Goal: Browse casually: Explore the website without a specific task or goal

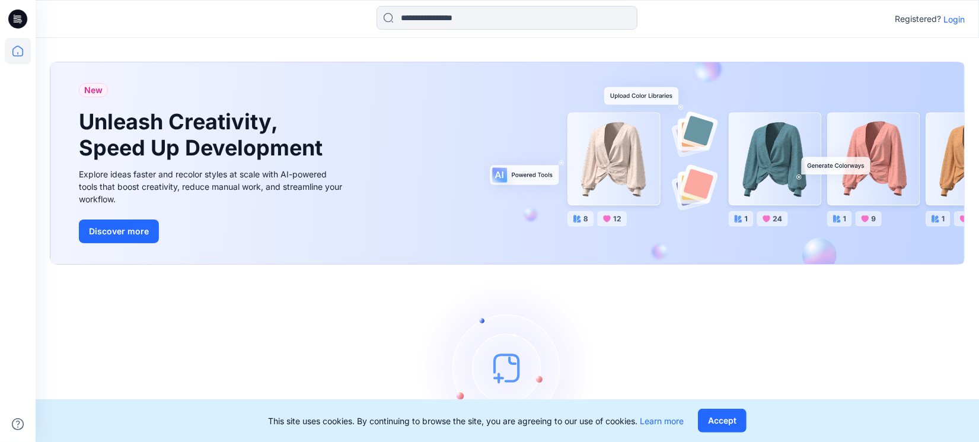
click at [957, 19] on p "Login" at bounding box center [953, 19] width 21 height 12
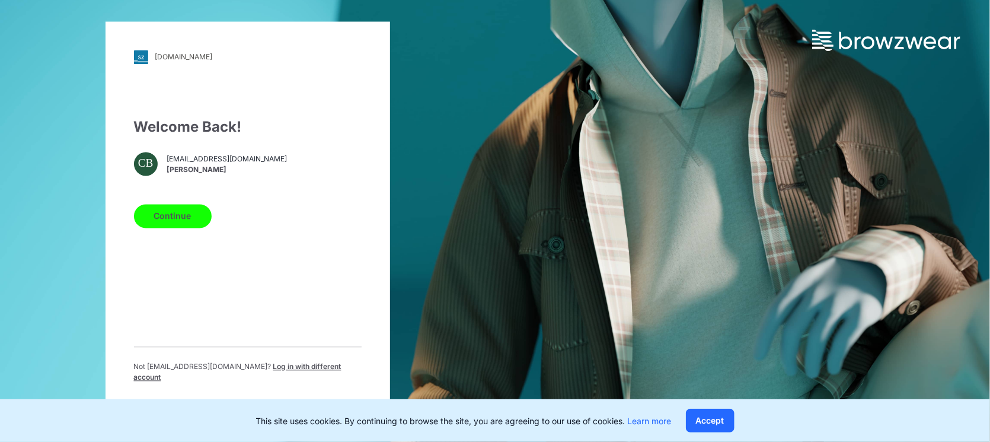
click at [175, 222] on button "Continue" at bounding box center [173, 216] width 78 height 24
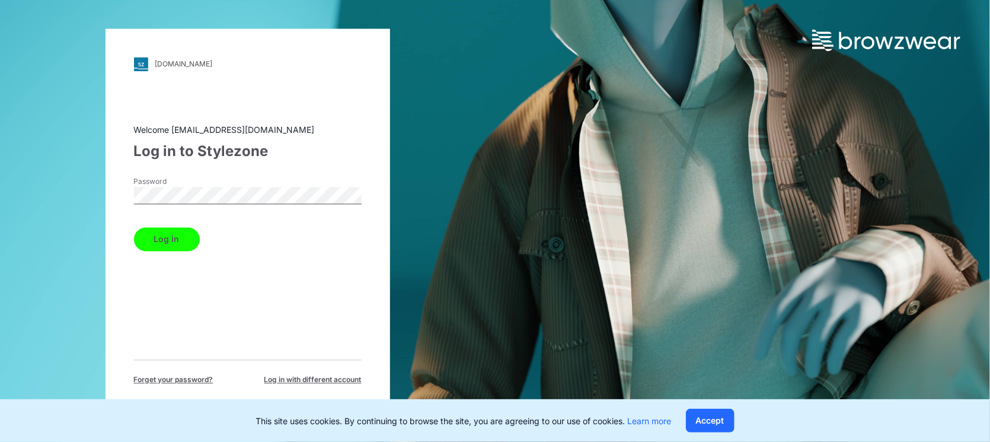
click at [170, 244] on button "Log in" at bounding box center [167, 239] width 66 height 24
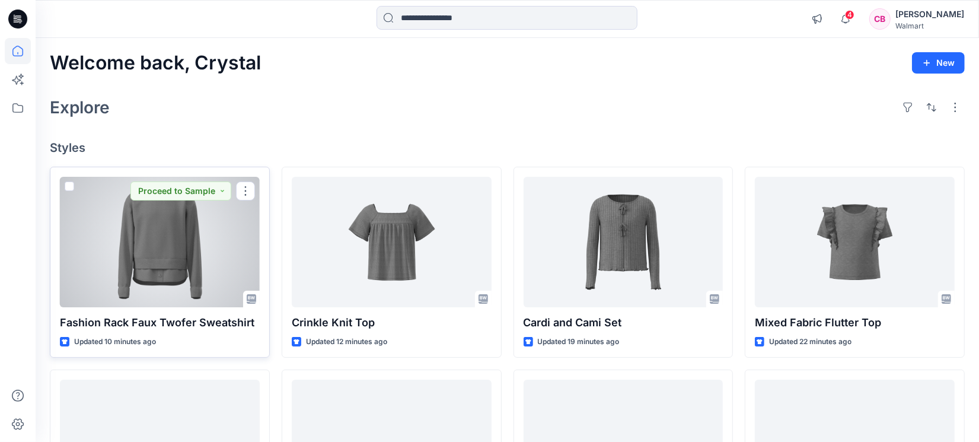
click at [186, 254] on div at bounding box center [160, 242] width 200 height 130
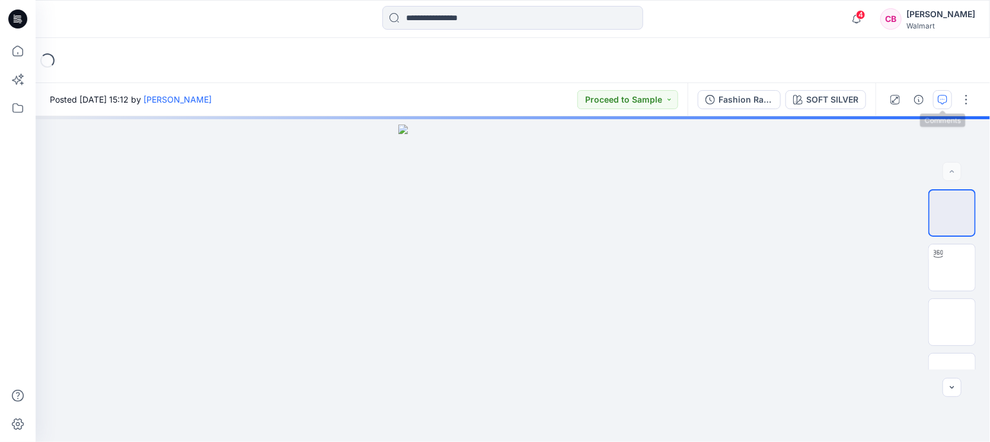
click at [944, 101] on icon "button" at bounding box center [942, 99] width 9 height 9
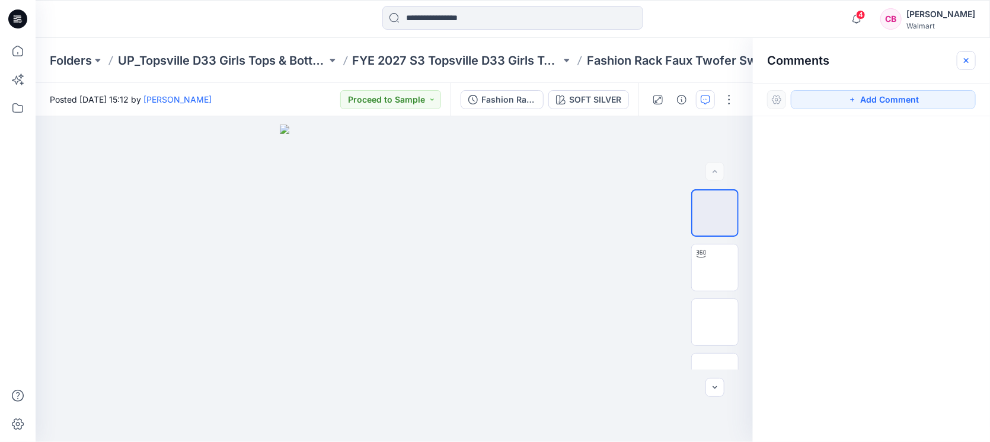
click at [960, 63] on button "button" at bounding box center [966, 60] width 19 height 19
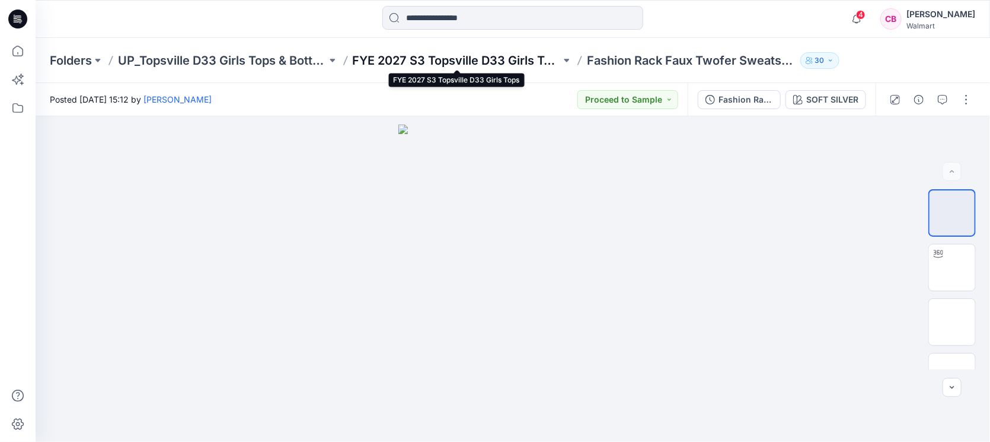
click at [503, 61] on p "FYE 2027 S3 Topsville D33 Girls Tops" at bounding box center [457, 60] width 209 height 17
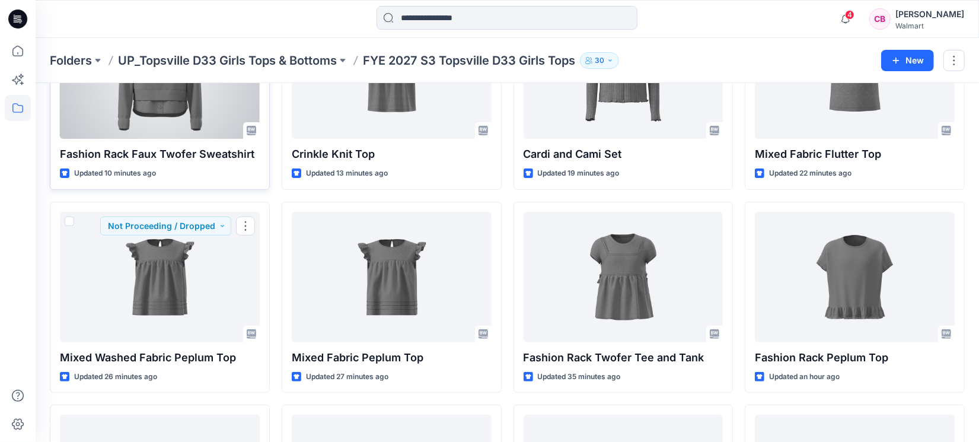
scroll to position [60, 0]
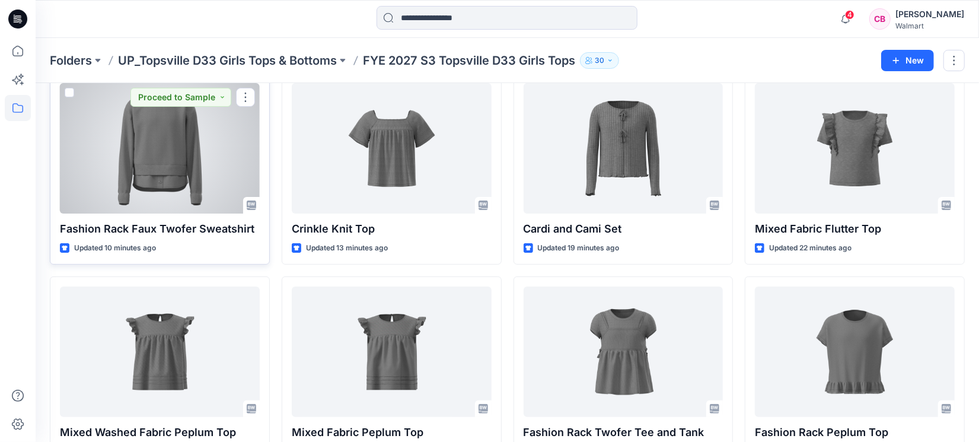
click at [170, 161] on div at bounding box center [160, 148] width 200 height 130
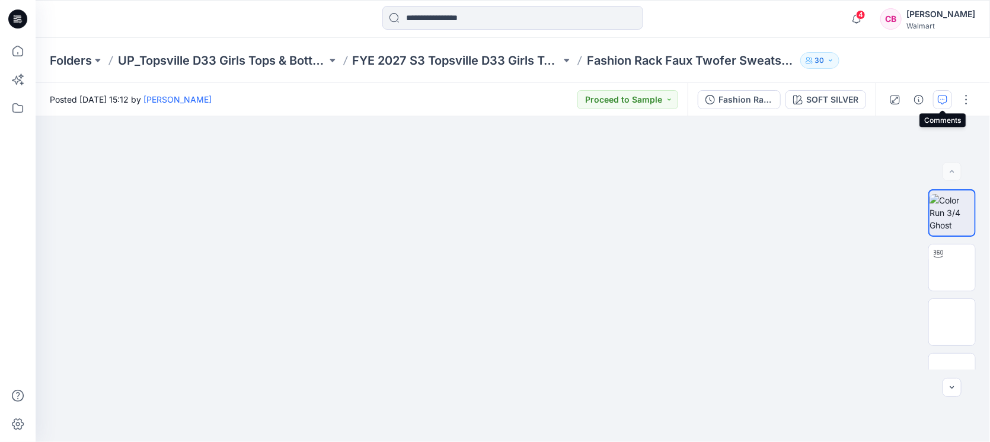
click at [941, 100] on icon "button" at bounding box center [942, 99] width 9 height 9
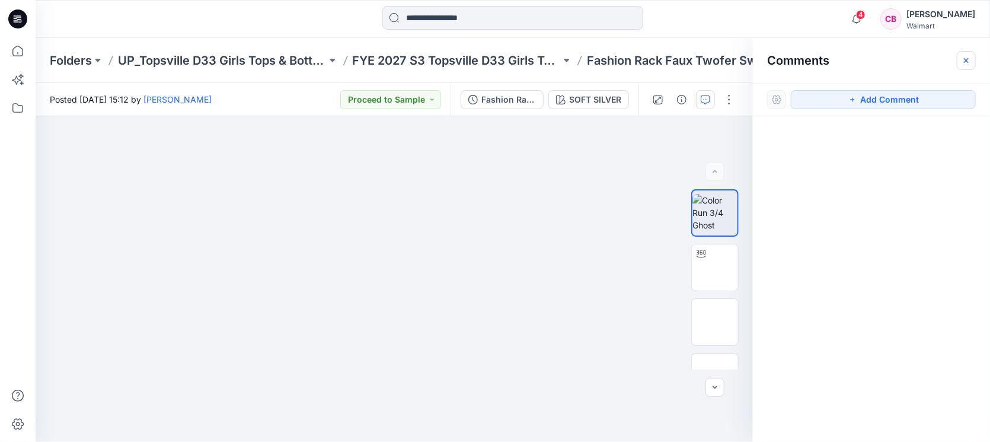
click at [972, 56] on button "button" at bounding box center [966, 60] width 19 height 19
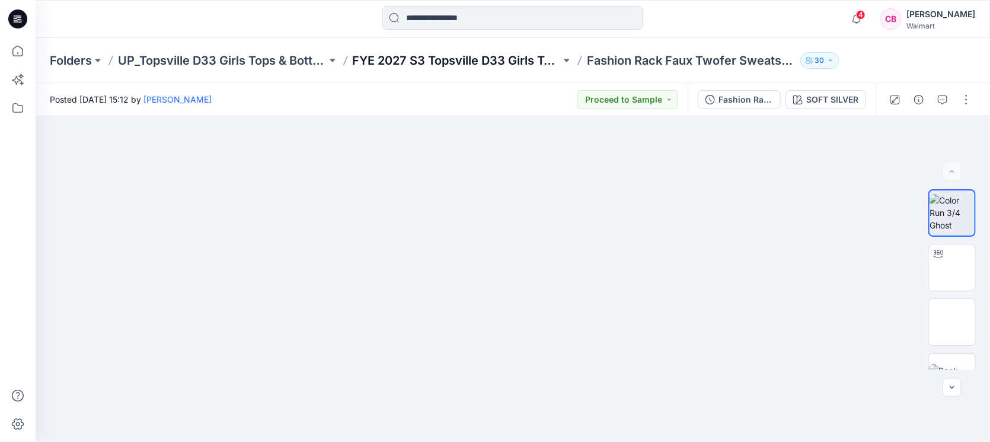
click at [409, 52] on p "FYE 2027 S3 Topsville D33 Girls Tops" at bounding box center [457, 60] width 209 height 17
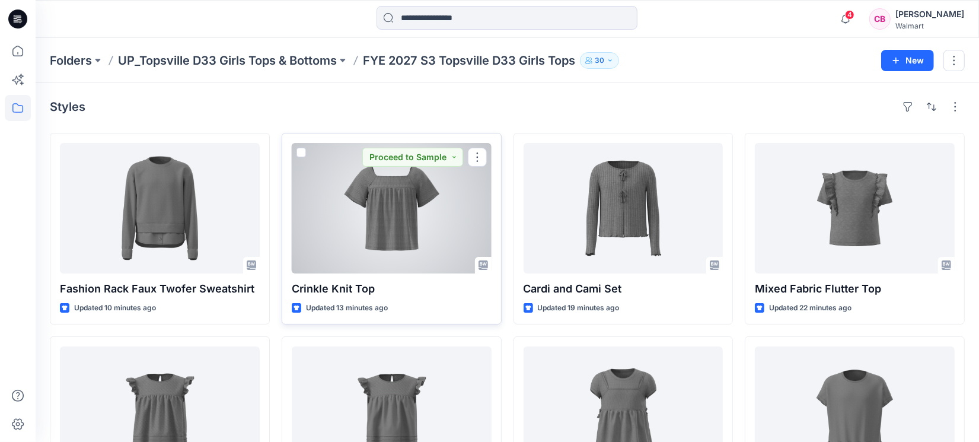
click at [376, 207] on div at bounding box center [392, 208] width 200 height 130
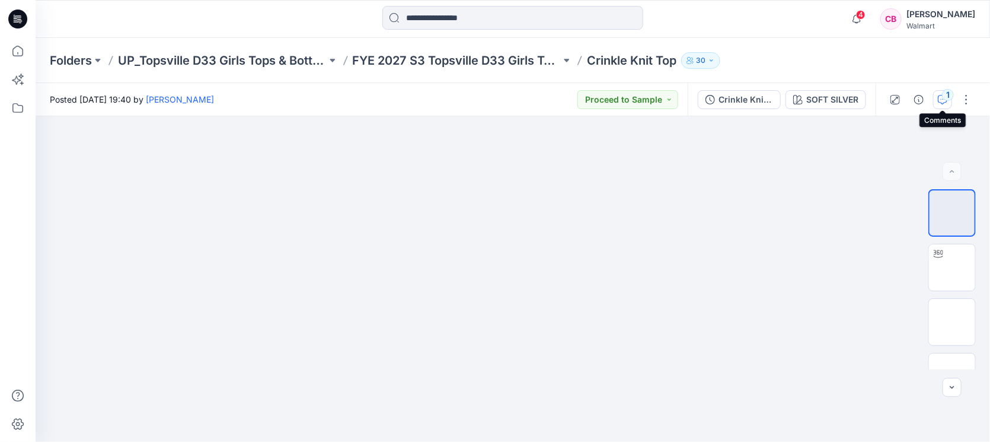
click at [942, 91] on div "1" at bounding box center [948, 95] width 12 height 12
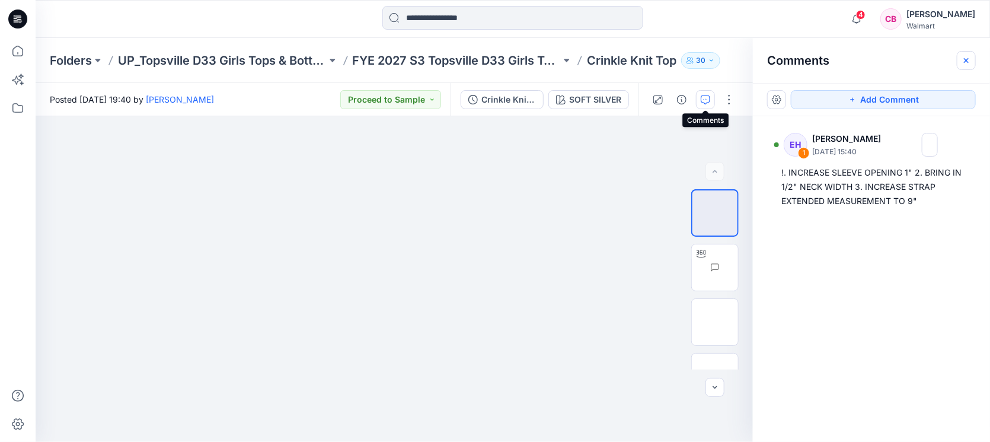
click at [968, 58] on icon "button" at bounding box center [966, 60] width 5 height 5
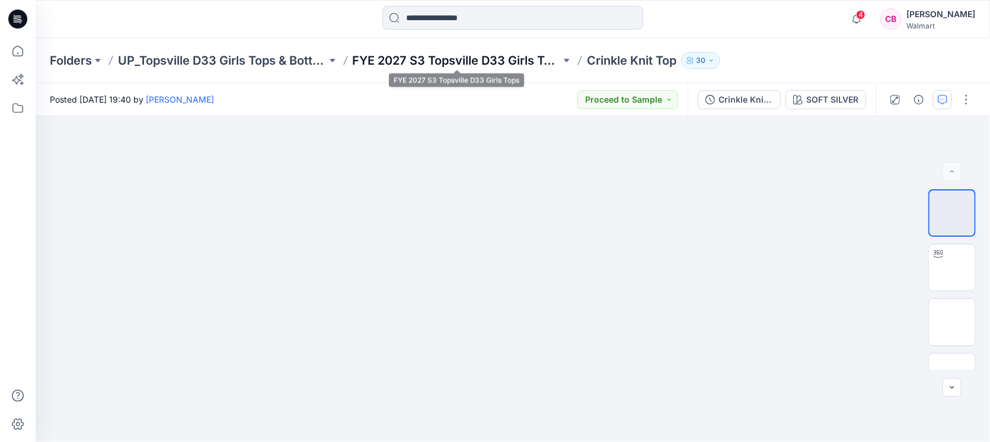
click at [539, 59] on p "FYE 2027 S3 Topsville D33 Girls Tops" at bounding box center [457, 60] width 209 height 17
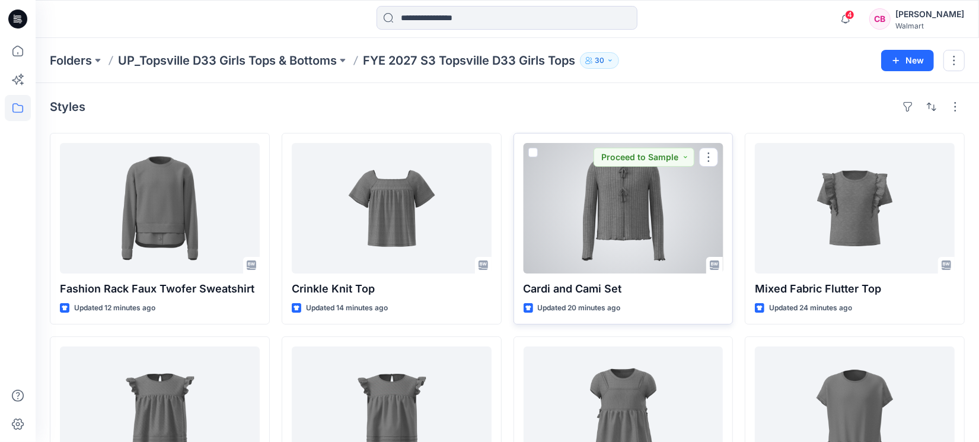
click at [645, 234] on div at bounding box center [623, 208] width 200 height 130
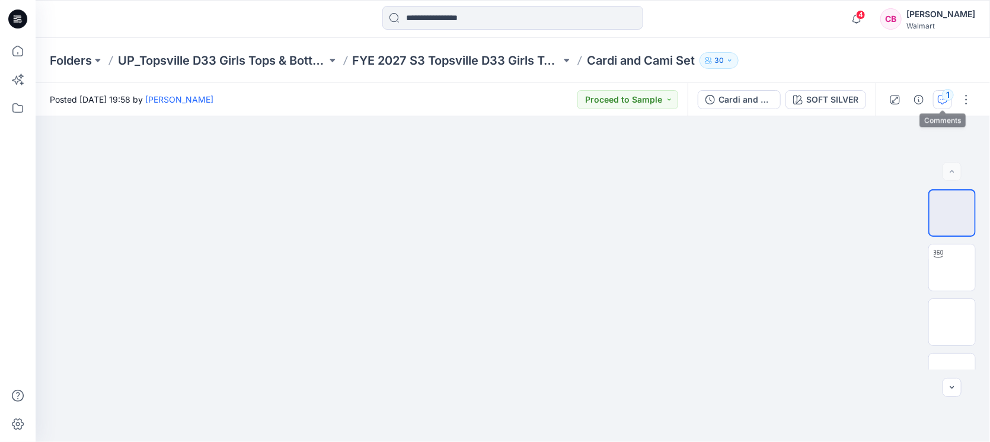
click at [942, 96] on div "1" at bounding box center [948, 95] width 12 height 12
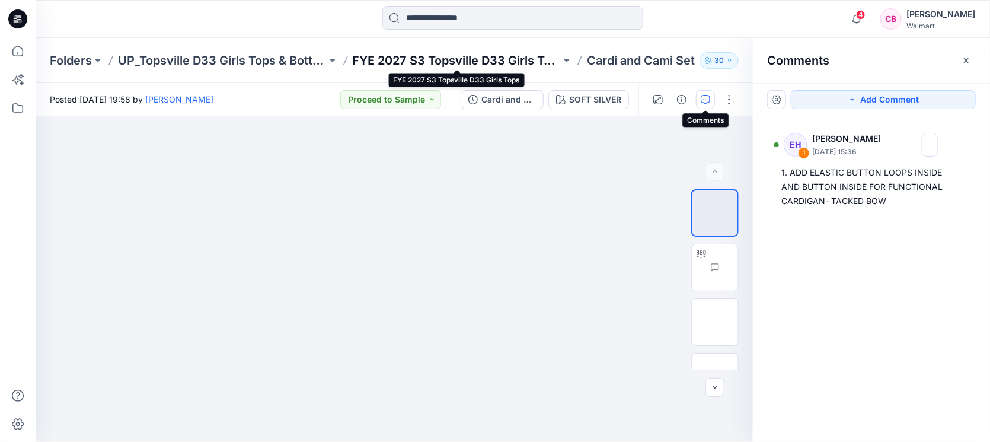
click at [456, 63] on p "FYE 2027 S3 Topsville D33 Girls Tops" at bounding box center [457, 60] width 209 height 17
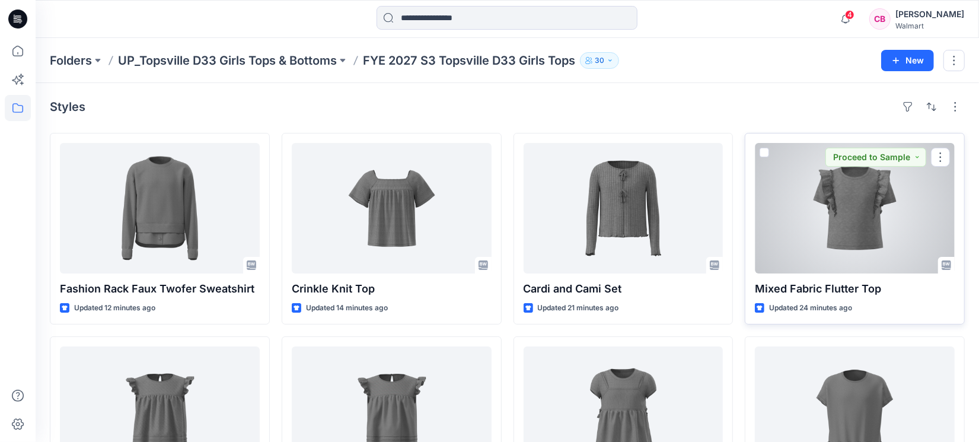
click at [861, 224] on div at bounding box center [855, 208] width 200 height 130
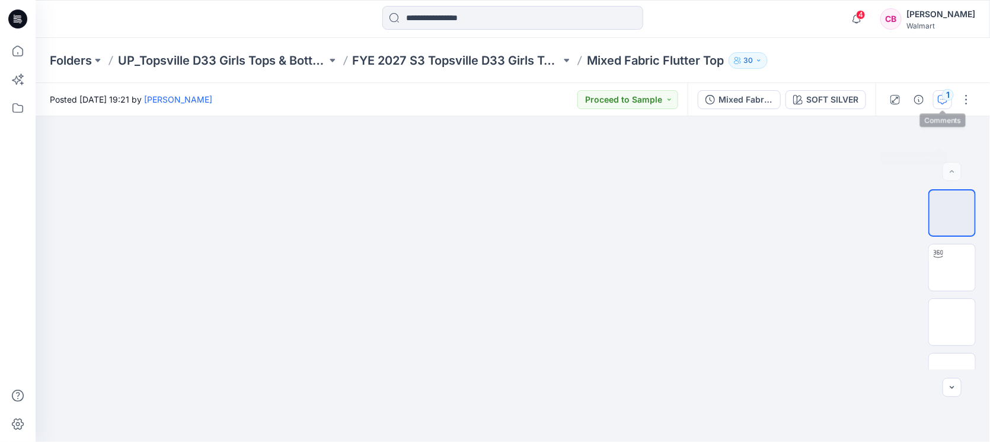
click at [946, 98] on div "1" at bounding box center [948, 95] width 12 height 12
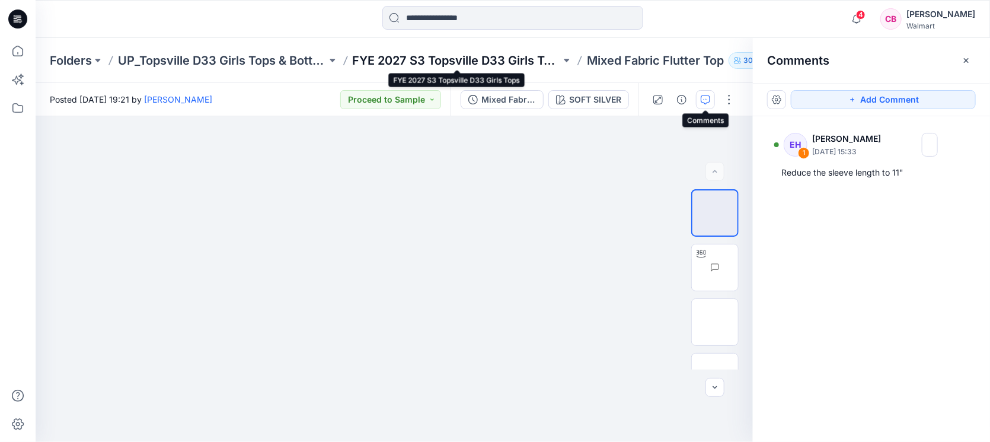
click at [465, 60] on p "FYE 2027 S3 Topsville D33 Girls Tops" at bounding box center [457, 60] width 209 height 17
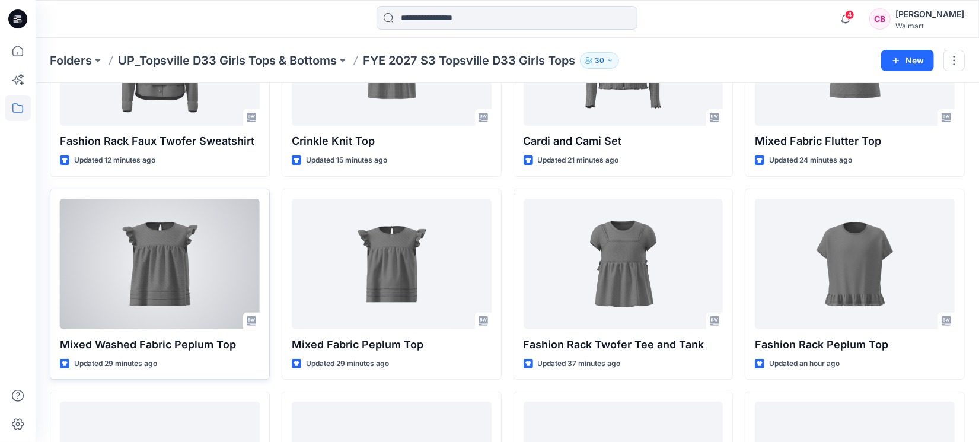
scroll to position [148, 0]
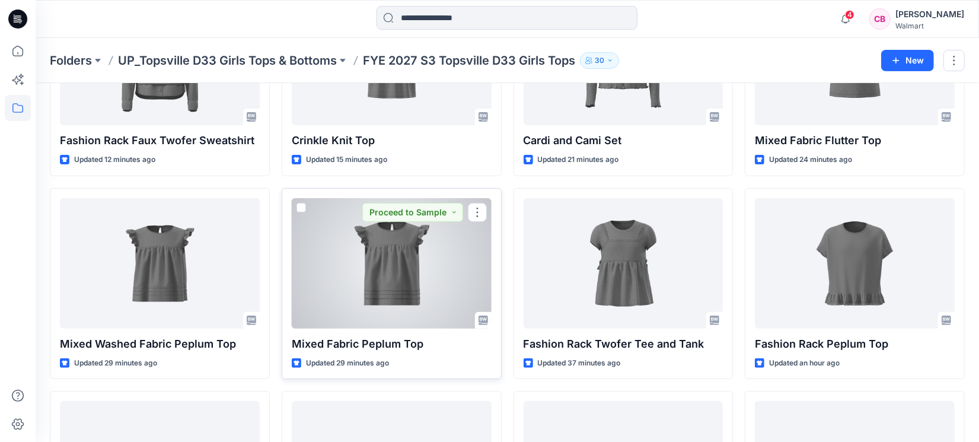
click at [382, 269] on div at bounding box center [392, 263] width 200 height 130
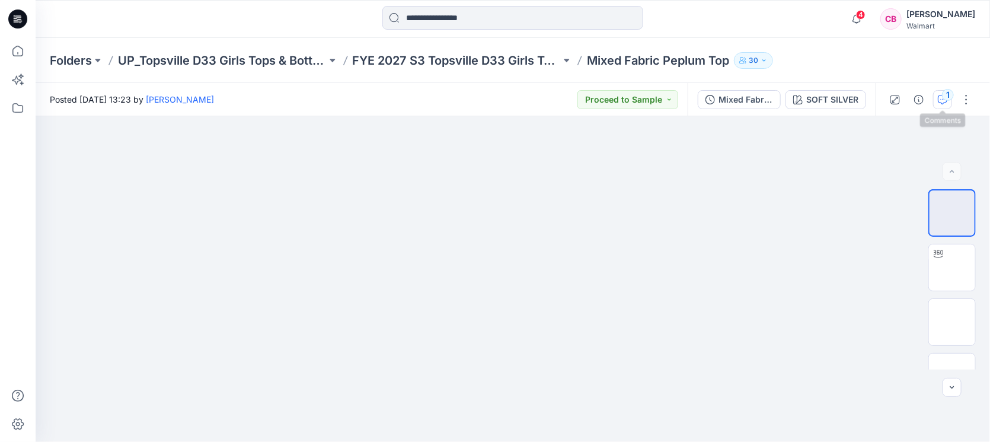
click at [946, 99] on div "1" at bounding box center [948, 95] width 12 height 12
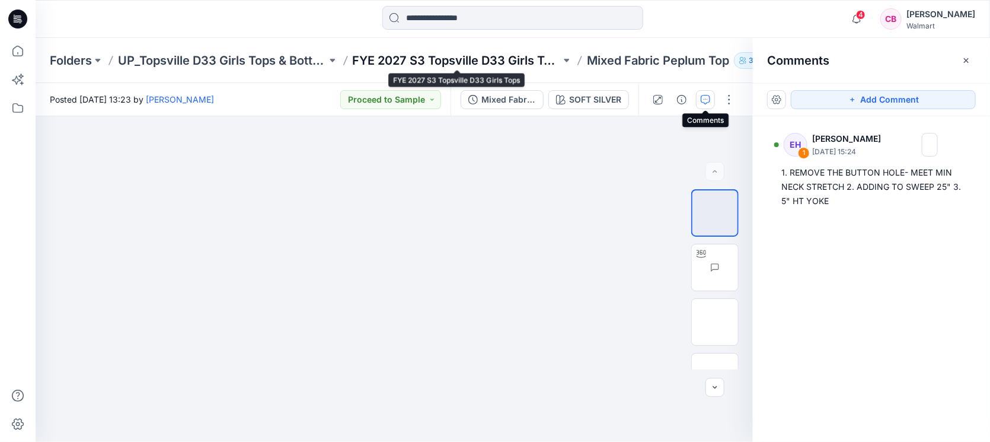
click at [526, 63] on p "FYE 2027 S3 Topsville D33 Girls Tops" at bounding box center [457, 60] width 209 height 17
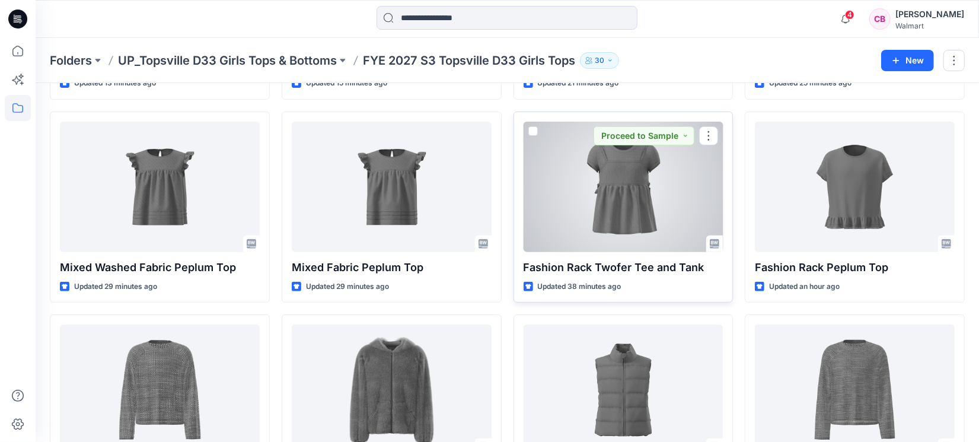
scroll to position [222, 0]
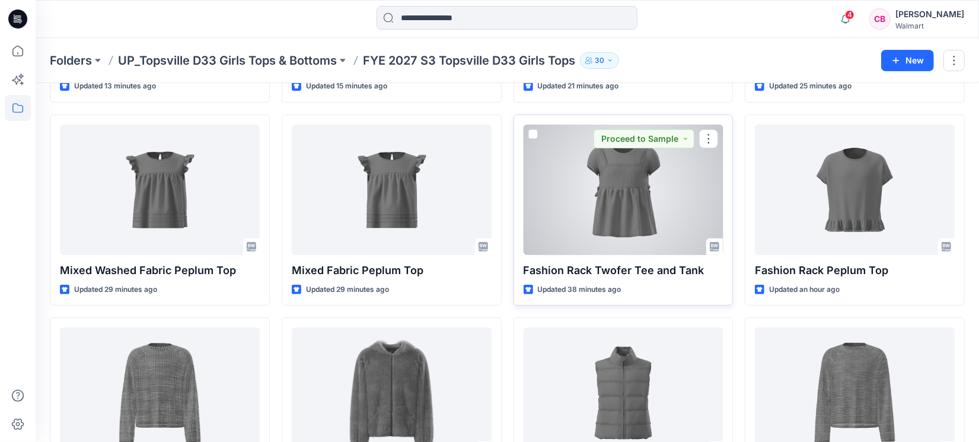
click at [612, 229] on div at bounding box center [623, 189] width 200 height 130
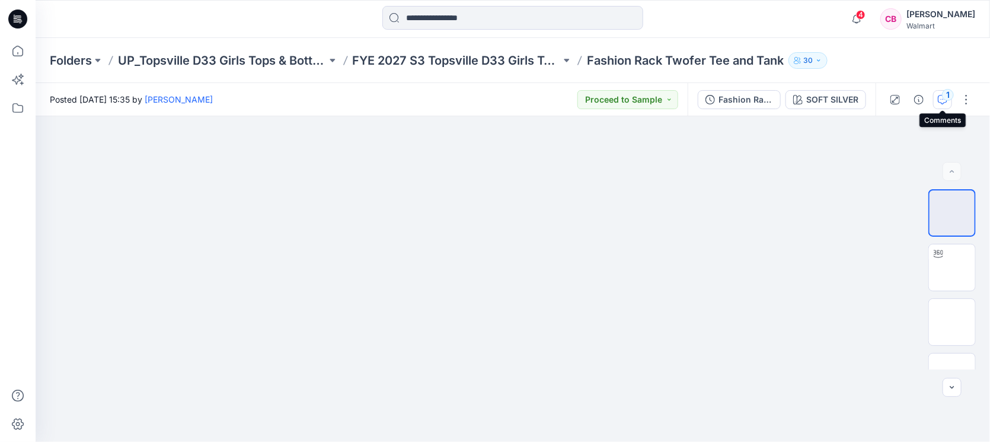
click at [949, 94] on div "1" at bounding box center [948, 95] width 12 height 12
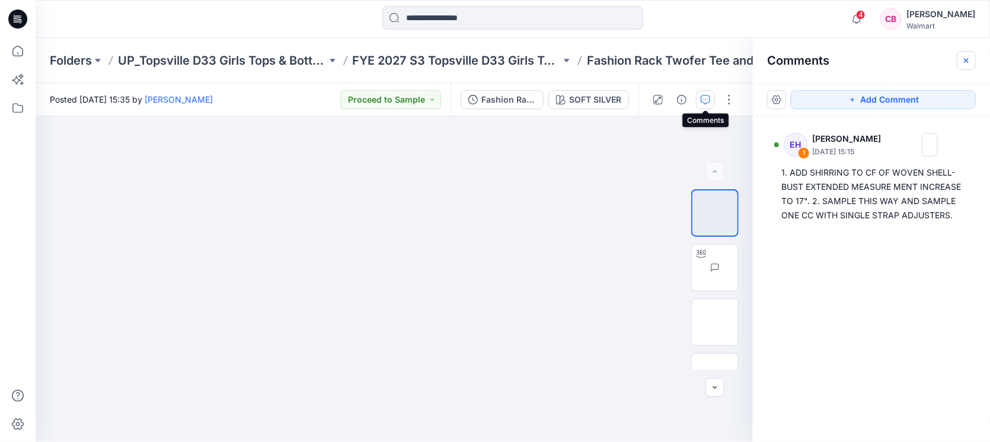
click at [967, 56] on icon "button" at bounding box center [966, 60] width 9 height 9
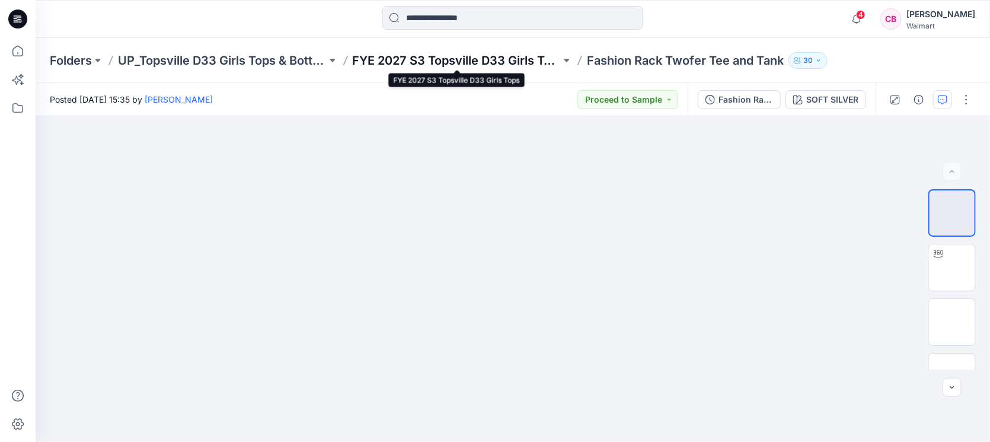
click at [499, 54] on p "FYE 2027 S3 Topsville D33 Girls Tops" at bounding box center [457, 60] width 209 height 17
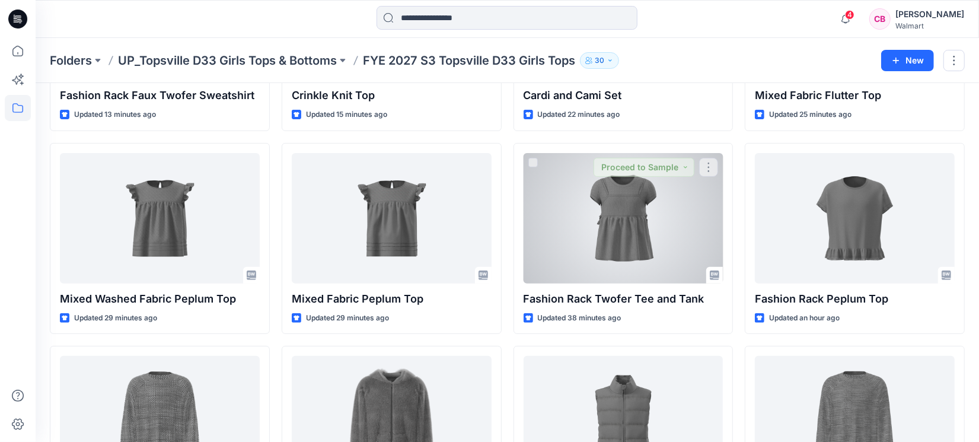
scroll to position [222, 0]
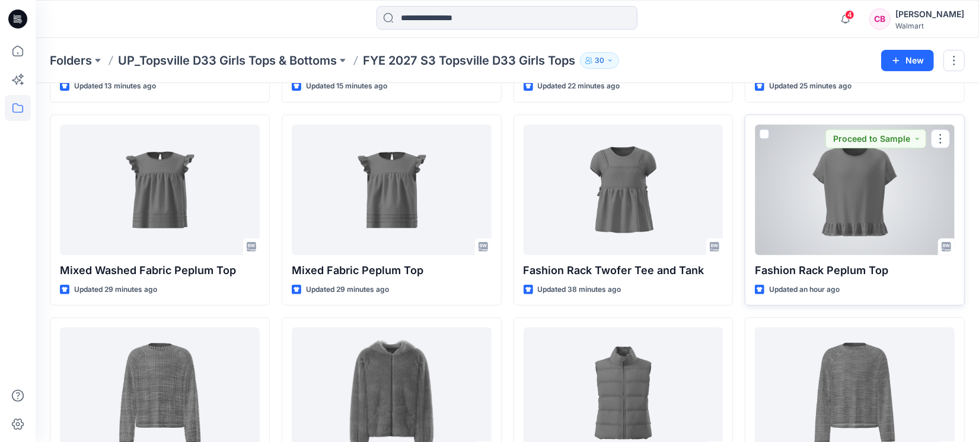
click at [861, 221] on div at bounding box center [855, 189] width 200 height 130
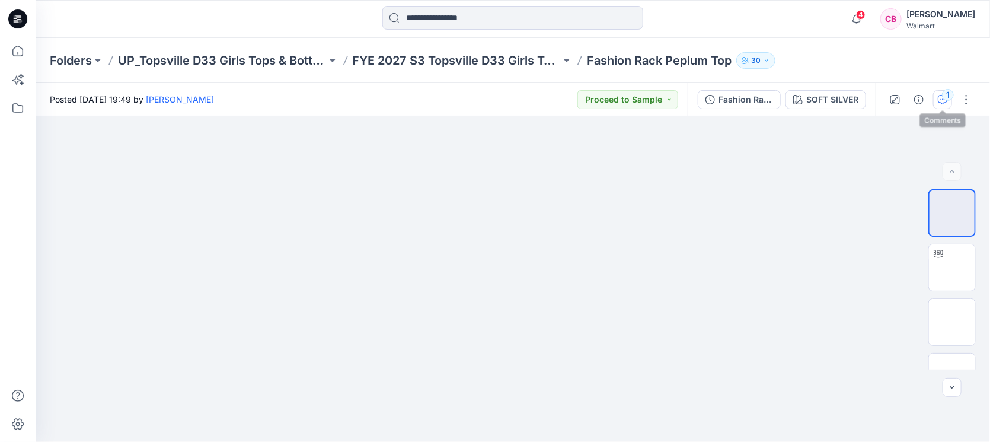
click at [950, 95] on div "1" at bounding box center [948, 95] width 12 height 12
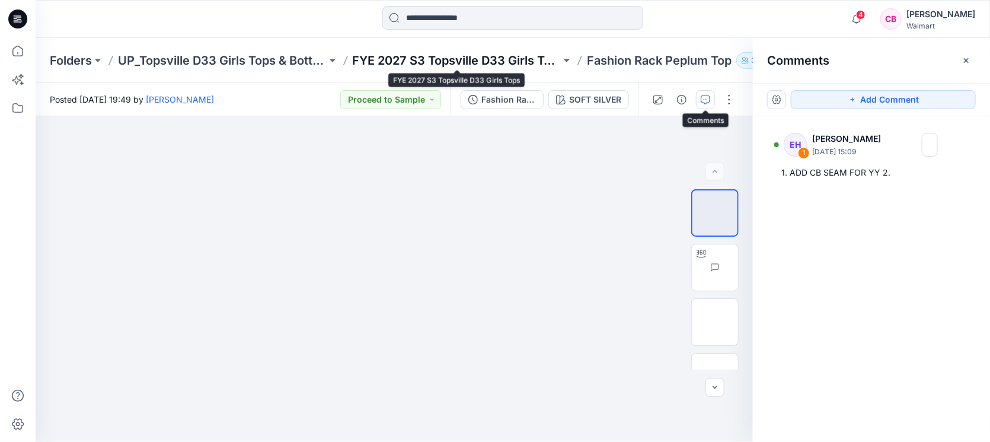
click at [508, 59] on p "FYE 2027 S3 Topsville D33 Girls Tops" at bounding box center [457, 60] width 209 height 17
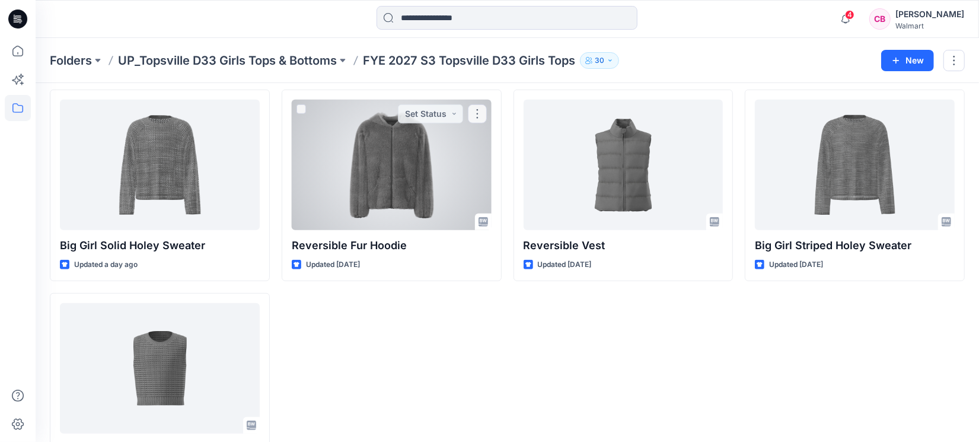
scroll to position [504, 0]
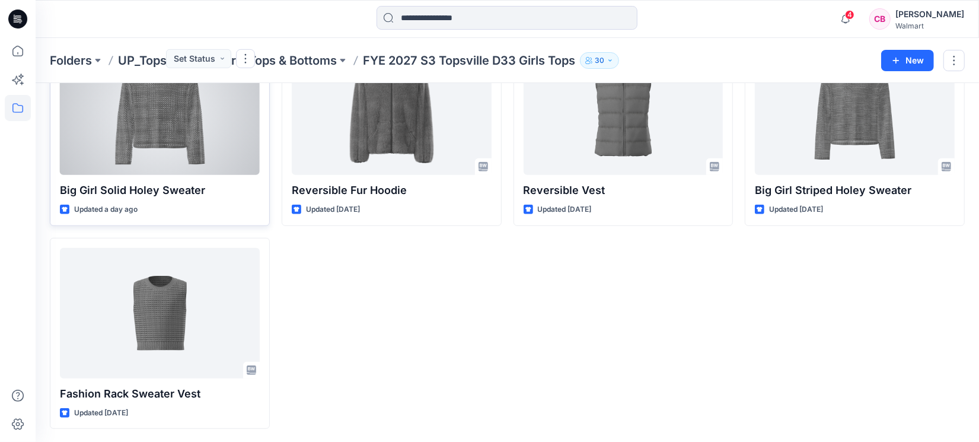
click at [140, 146] on div at bounding box center [160, 109] width 200 height 130
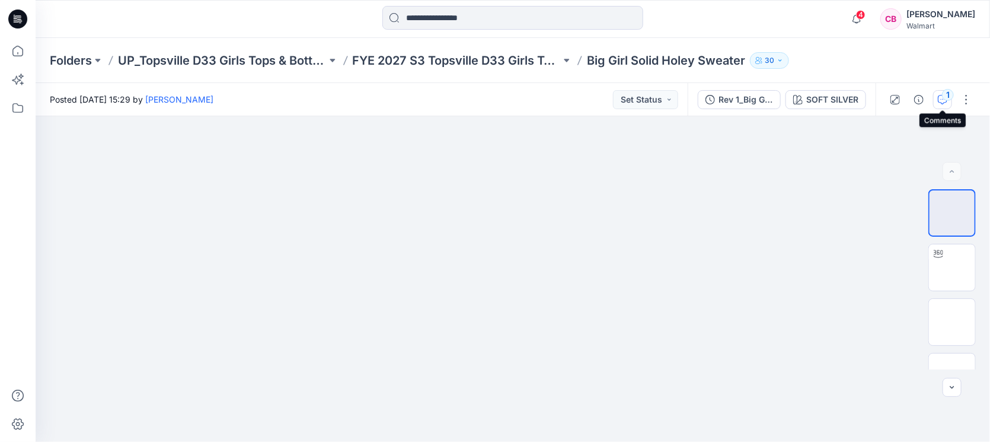
click at [940, 102] on icon "button" at bounding box center [942, 99] width 9 height 9
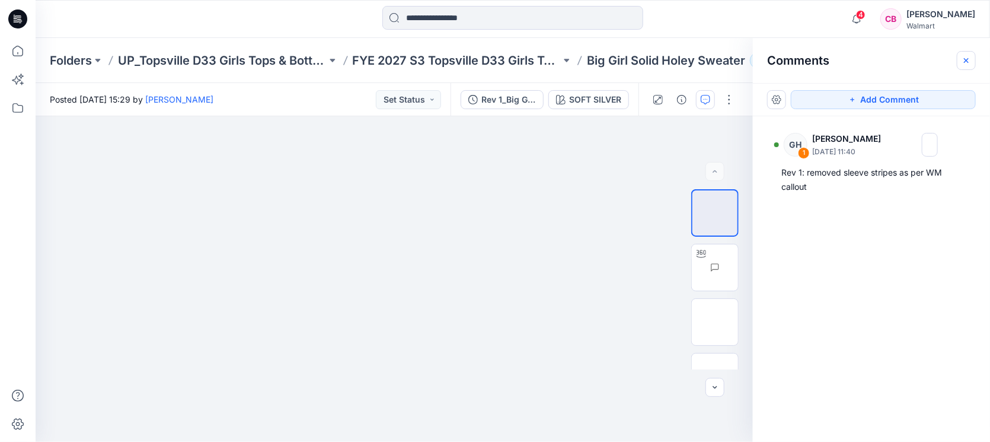
click at [965, 63] on icon "button" at bounding box center [966, 60] width 9 height 9
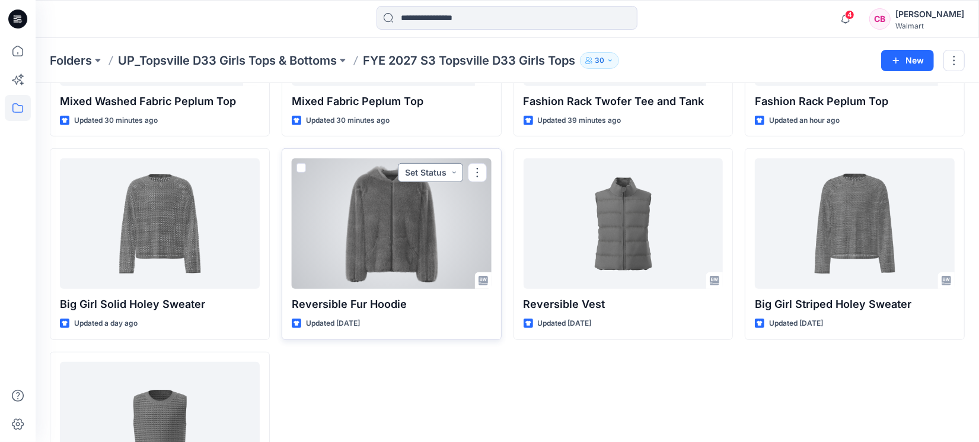
scroll to position [356, 0]
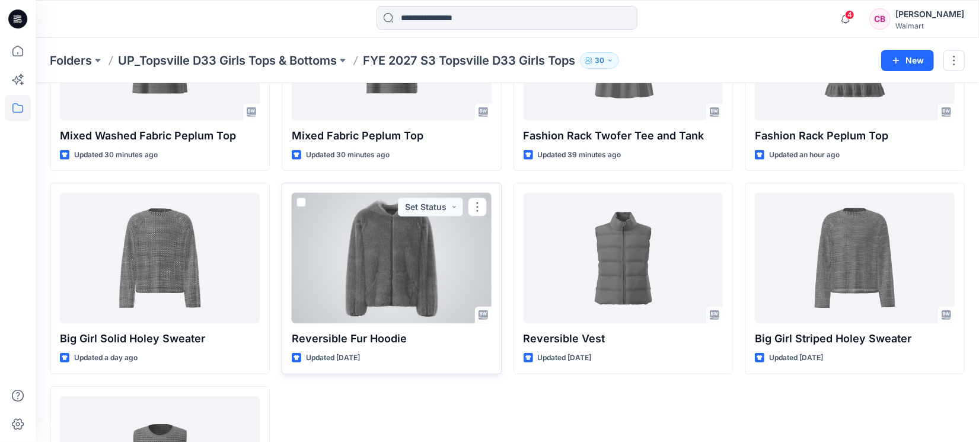
click at [390, 269] on div at bounding box center [392, 258] width 200 height 130
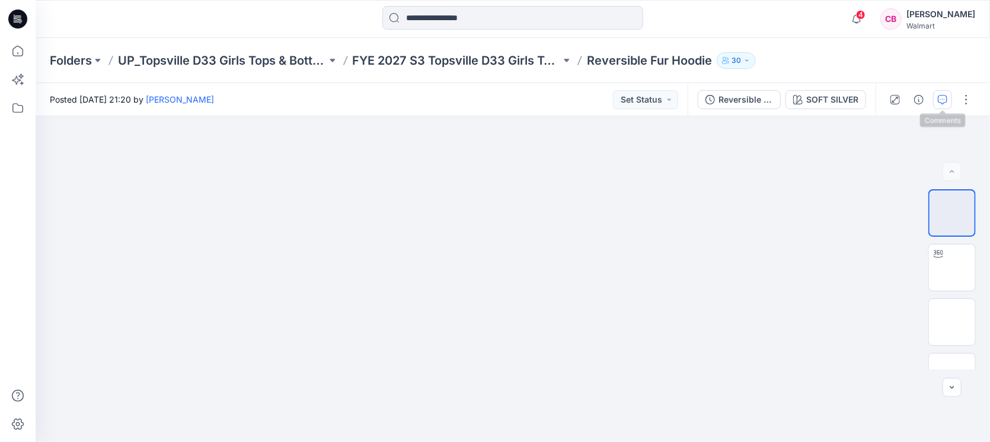
click at [944, 101] on icon "button" at bounding box center [942, 99] width 9 height 9
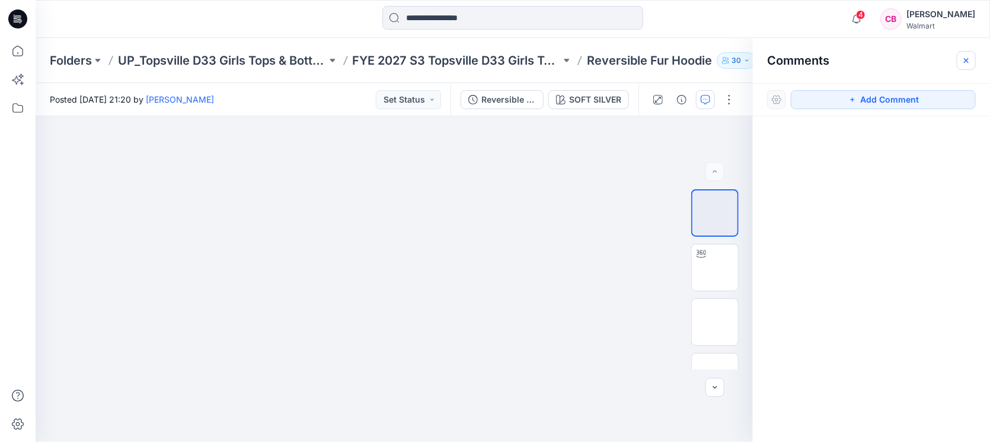
click at [966, 66] on button "button" at bounding box center [966, 60] width 19 height 19
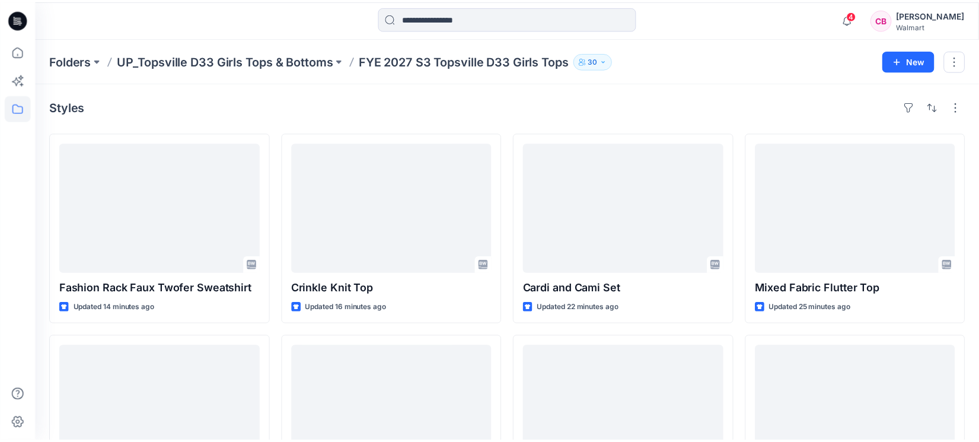
scroll to position [356, 0]
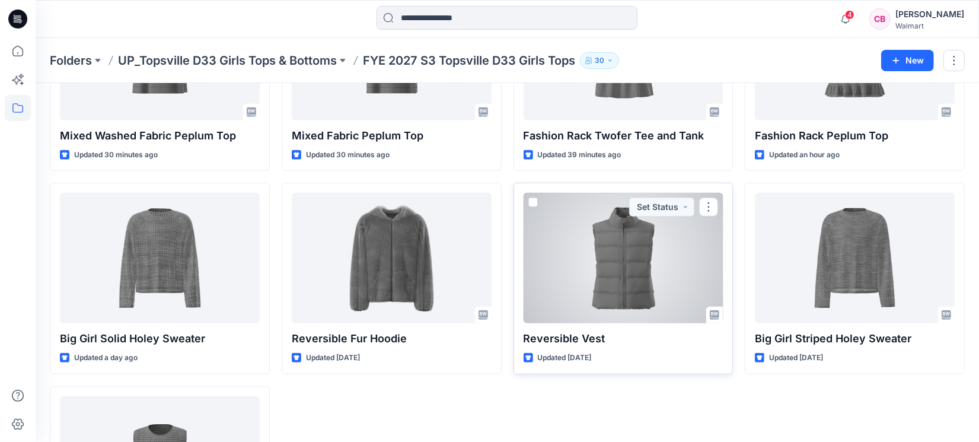
click at [641, 292] on div at bounding box center [623, 258] width 200 height 130
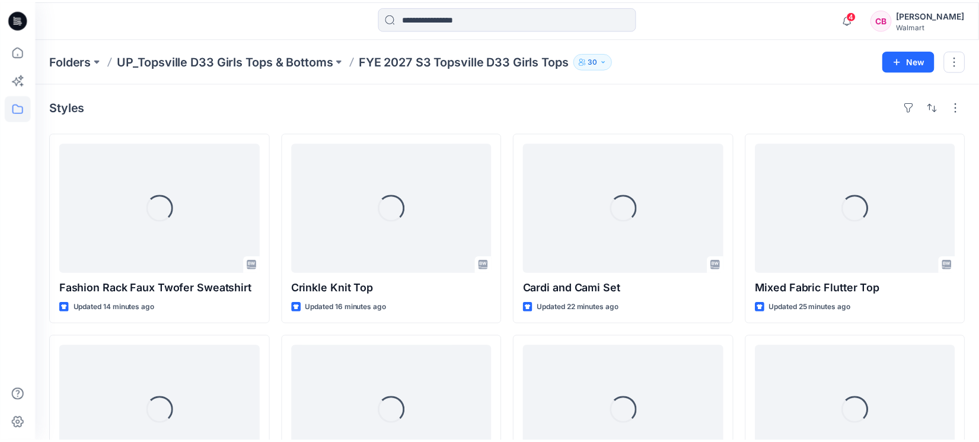
scroll to position [356, 0]
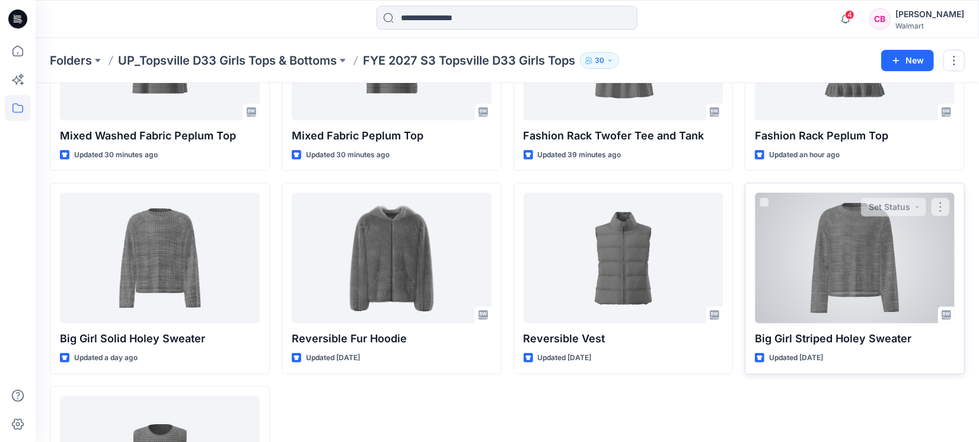
click at [868, 265] on div at bounding box center [855, 258] width 200 height 130
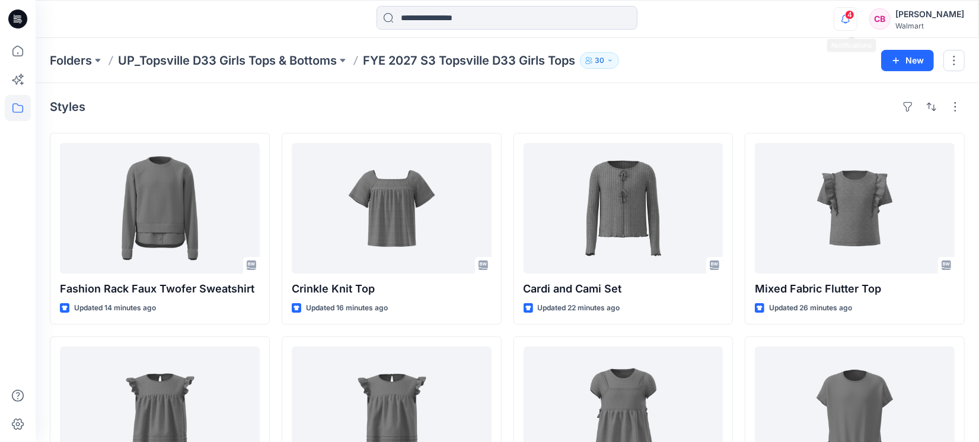
click at [850, 20] on icon "button" at bounding box center [845, 19] width 8 height 8
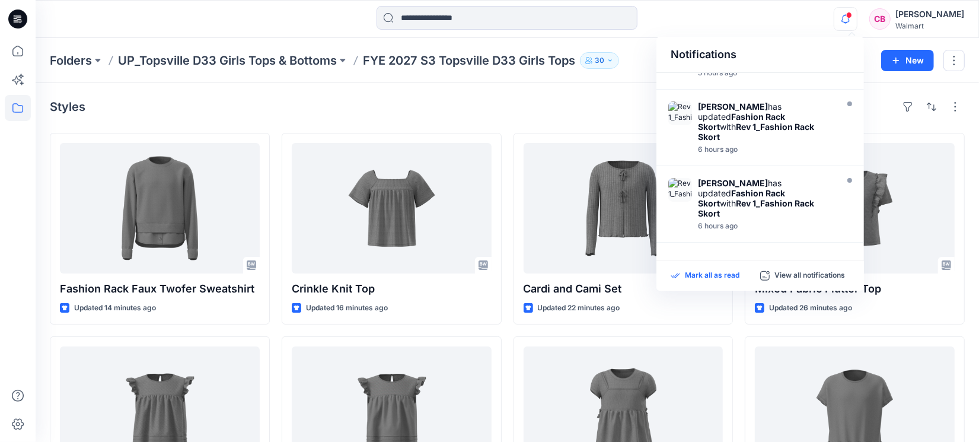
scroll to position [564, 0]
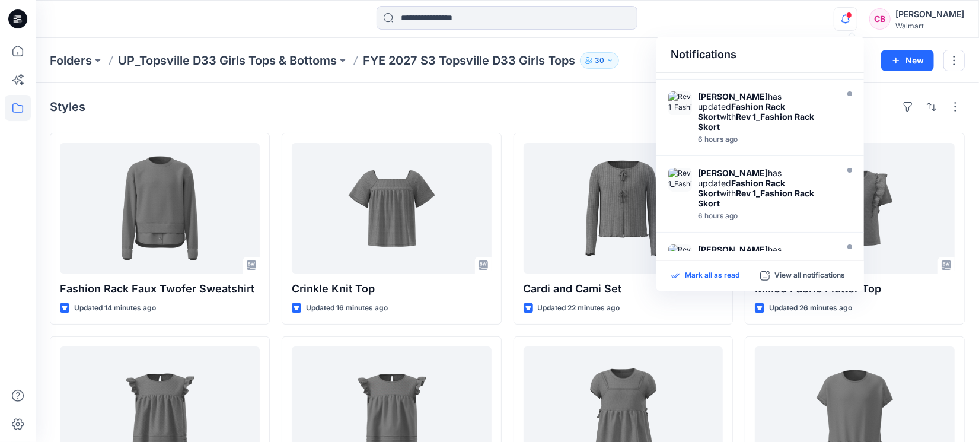
click at [729, 270] on p "Mark all as read" at bounding box center [712, 275] width 55 height 11
click at [850, 20] on icon "button" at bounding box center [845, 19] width 8 height 8
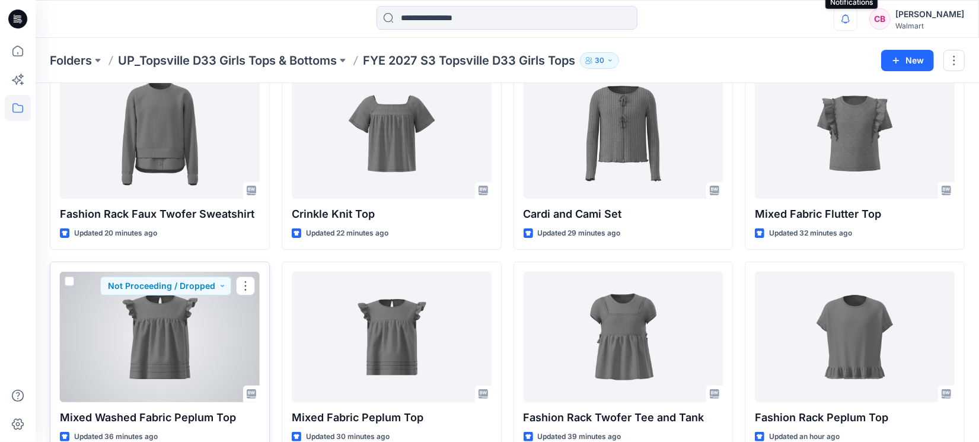
scroll to position [0, 0]
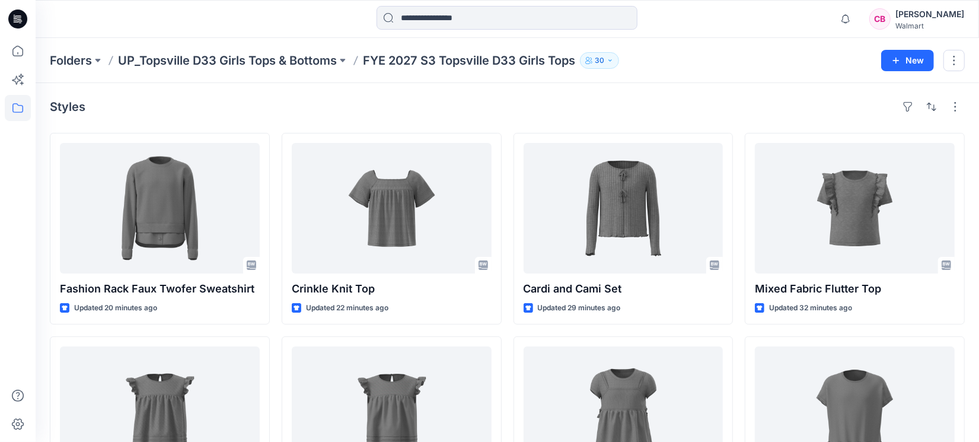
click at [2, 286] on div at bounding box center [18, 221] width 36 height 442
click at [292, 65] on p "UP_Topsville D33 Girls Tops & Bottoms" at bounding box center [227, 60] width 219 height 17
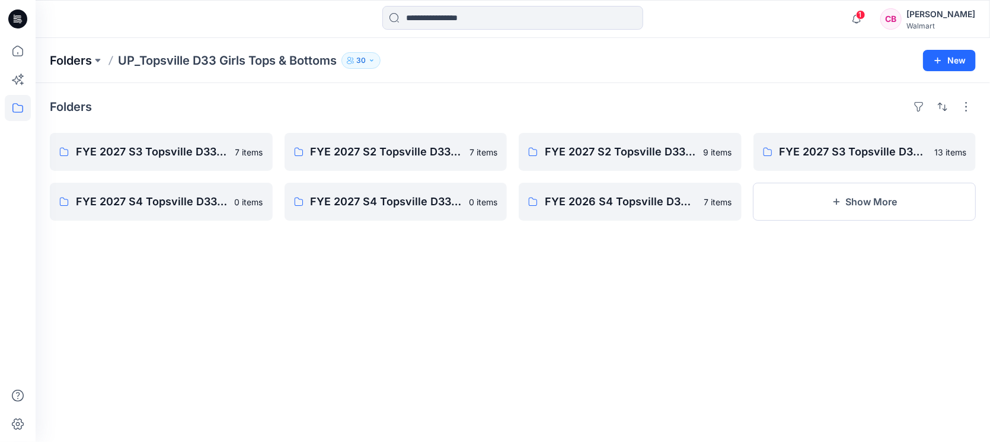
click at [89, 66] on p "Folders" at bounding box center [71, 60] width 42 height 17
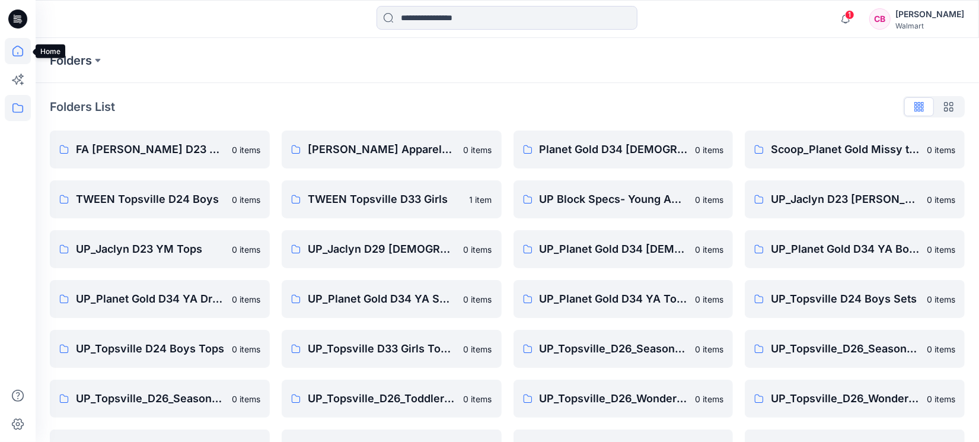
click at [18, 51] on icon at bounding box center [18, 51] width 26 height 26
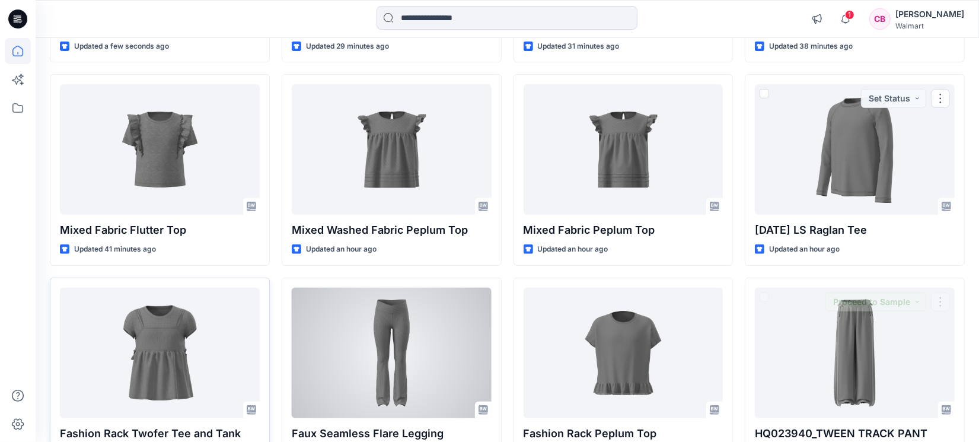
scroll to position [371, 0]
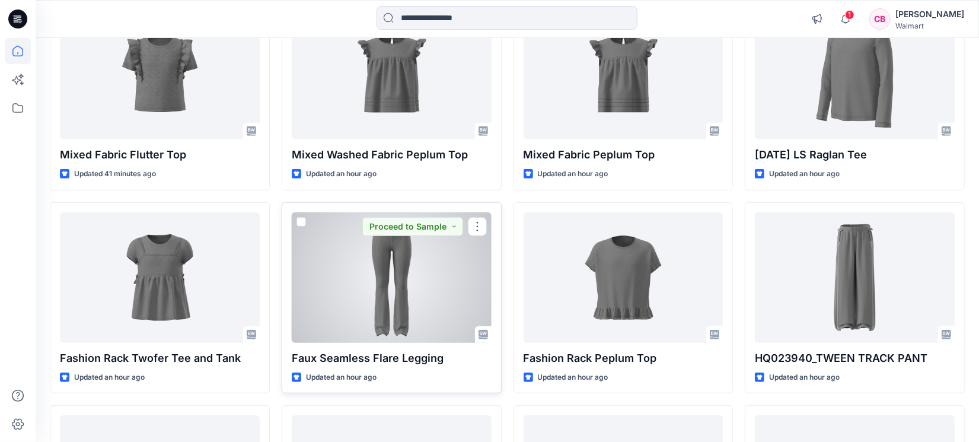
click at [388, 296] on div at bounding box center [392, 277] width 200 height 130
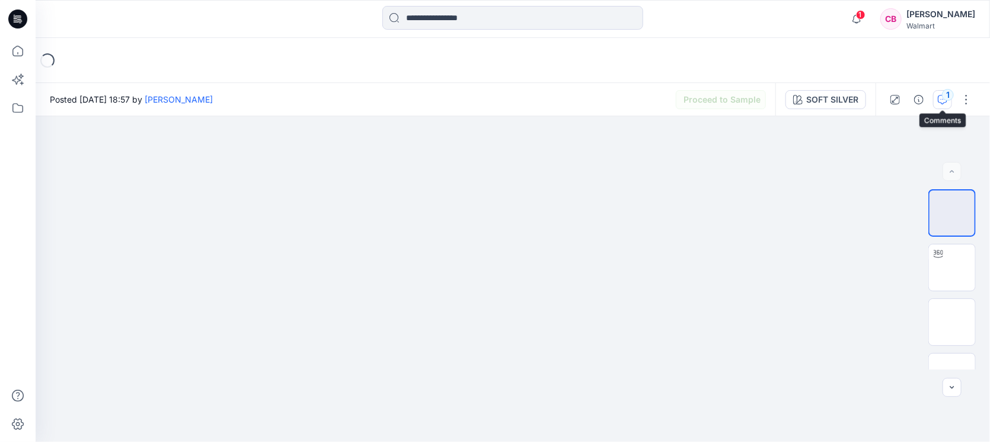
click at [949, 99] on div "1" at bounding box center [948, 95] width 12 height 12
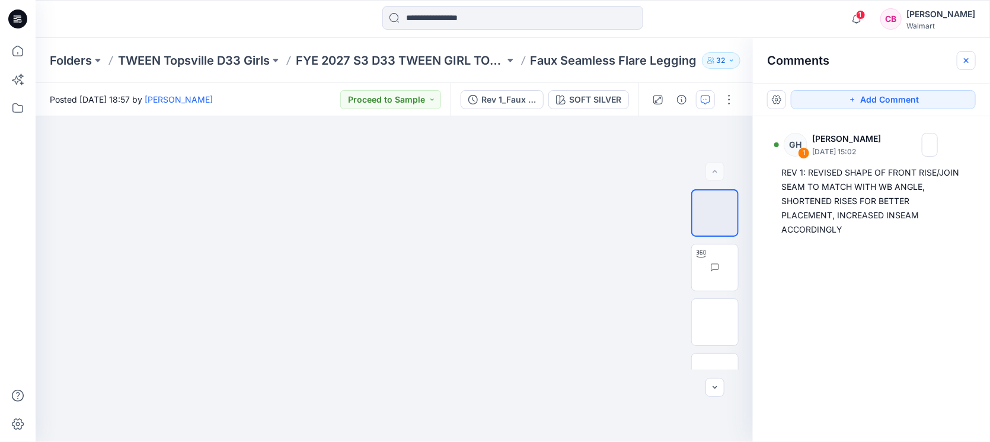
click at [963, 62] on icon "button" at bounding box center [966, 60] width 9 height 9
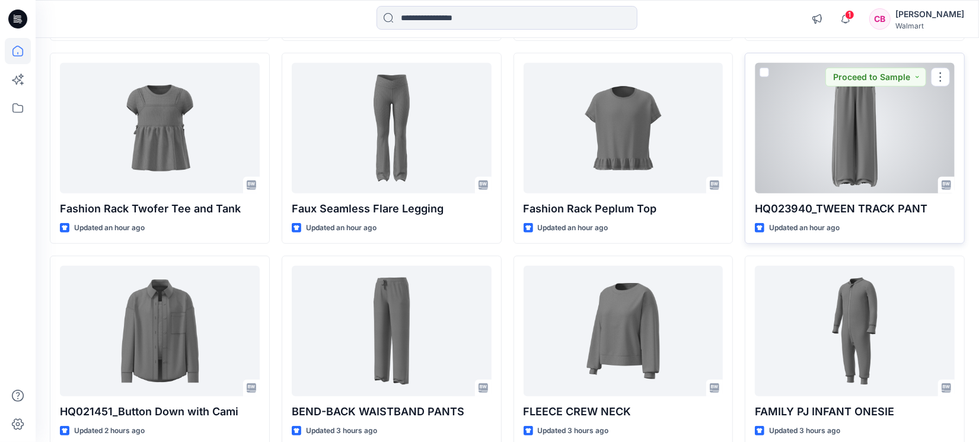
scroll to position [445, 0]
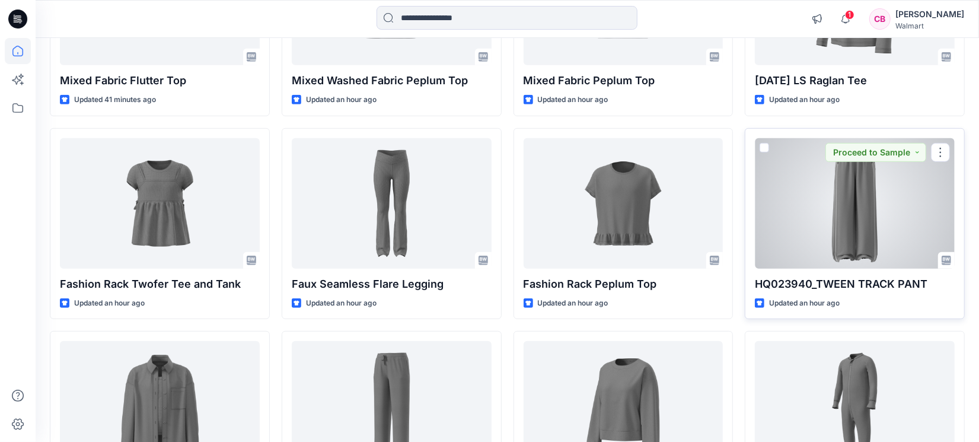
click at [863, 209] on div at bounding box center [855, 203] width 200 height 130
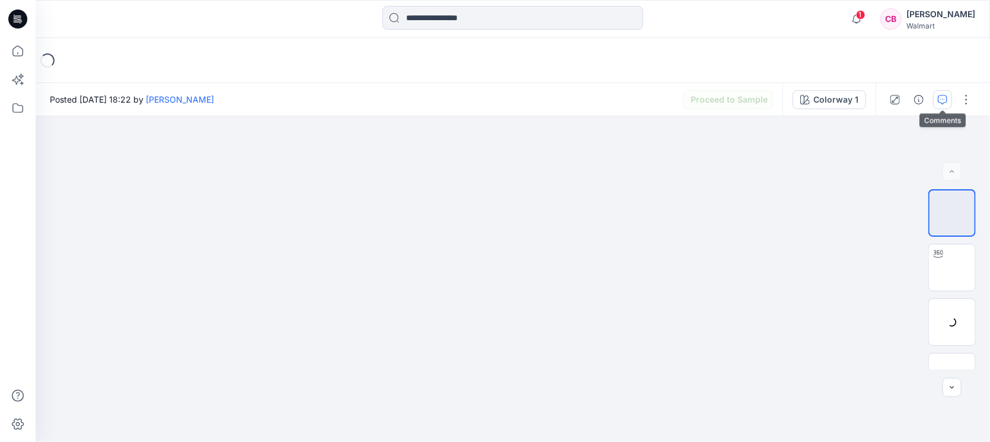
click at [949, 101] on button "button" at bounding box center [942, 99] width 19 height 19
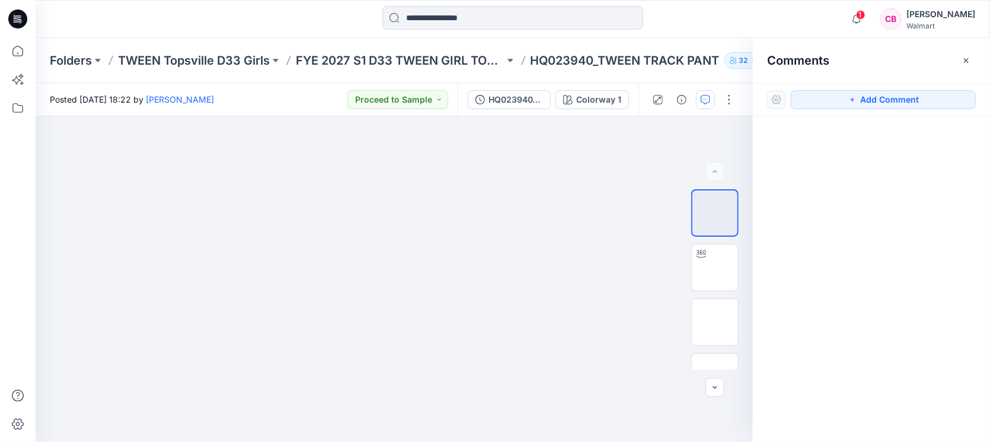
drag, startPoint x: 968, startPoint y: 64, endPoint x: 836, endPoint y: 52, distance: 132.1
click at [968, 64] on icon "button" at bounding box center [966, 60] width 9 height 9
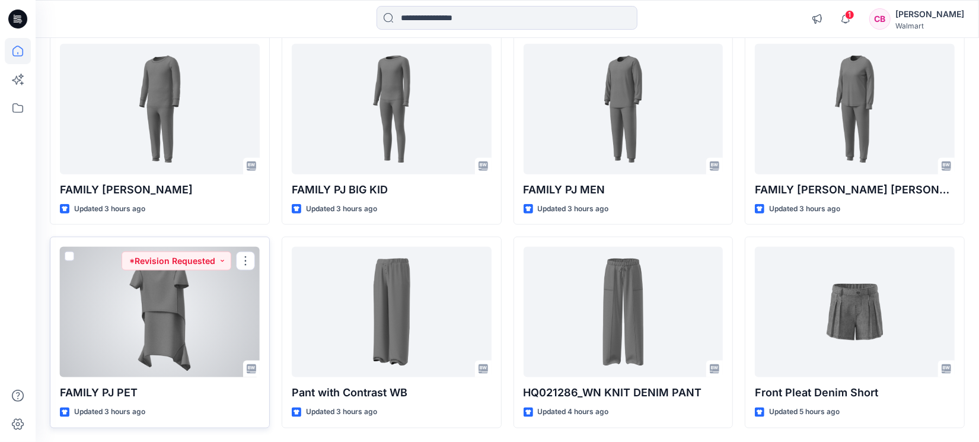
scroll to position [987, 0]
